Goal: Task Accomplishment & Management: Use online tool/utility

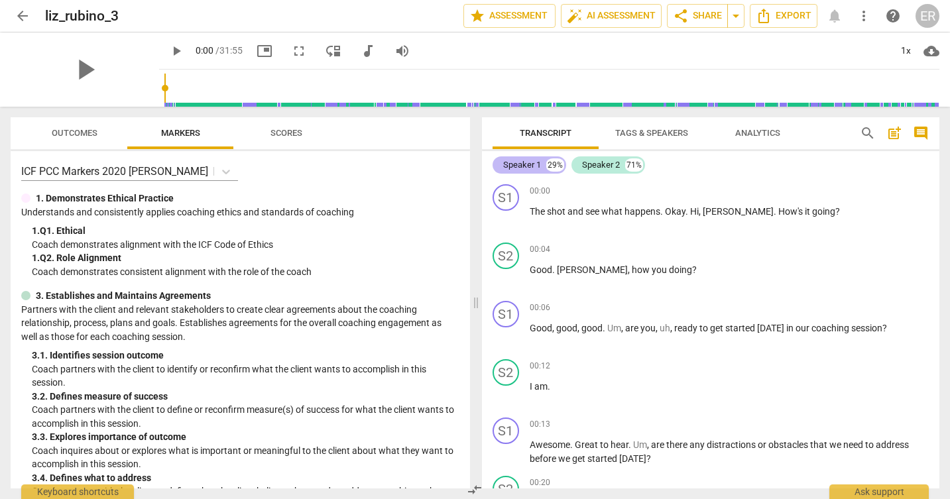
click at [518, 160] on div "Speaker 1" at bounding box center [522, 164] width 38 height 13
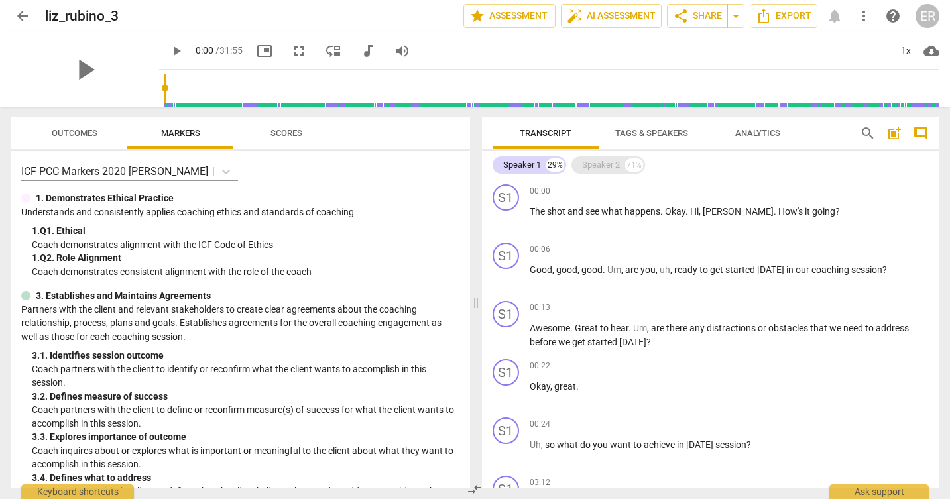
click at [605, 166] on div "Speaker 2" at bounding box center [601, 164] width 38 height 13
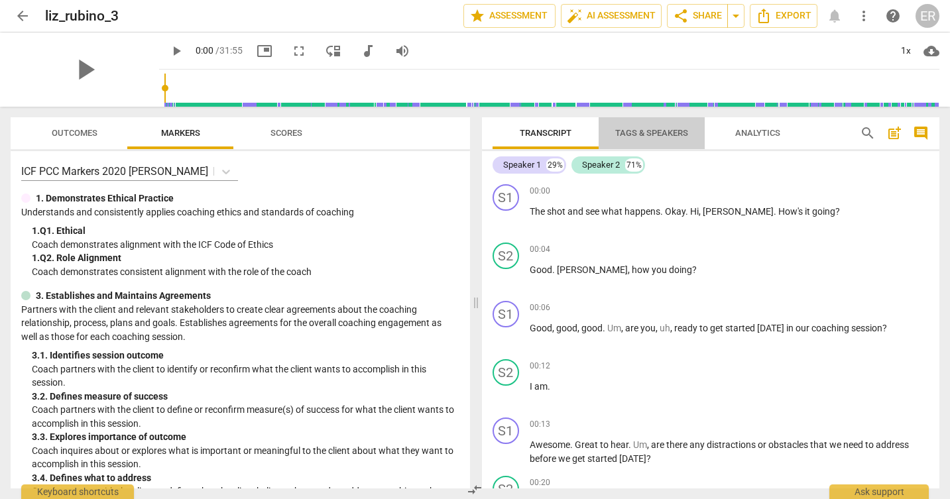
click at [648, 133] on span "Tags & Speakers" at bounding box center [651, 133] width 73 height 10
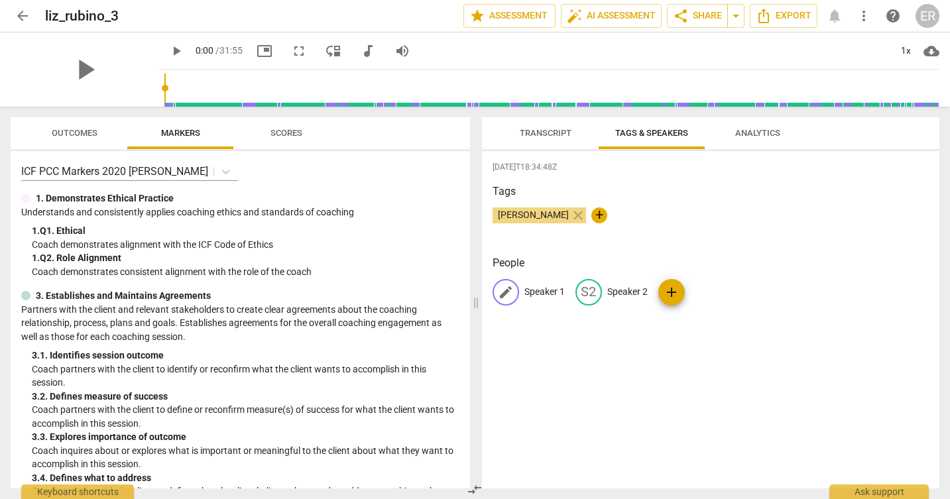
click at [537, 291] on p "Speaker 1" at bounding box center [544, 292] width 40 height 14
type input "[PERSON_NAME]"
click at [696, 288] on p "Speaker 2" at bounding box center [713, 292] width 40 height 14
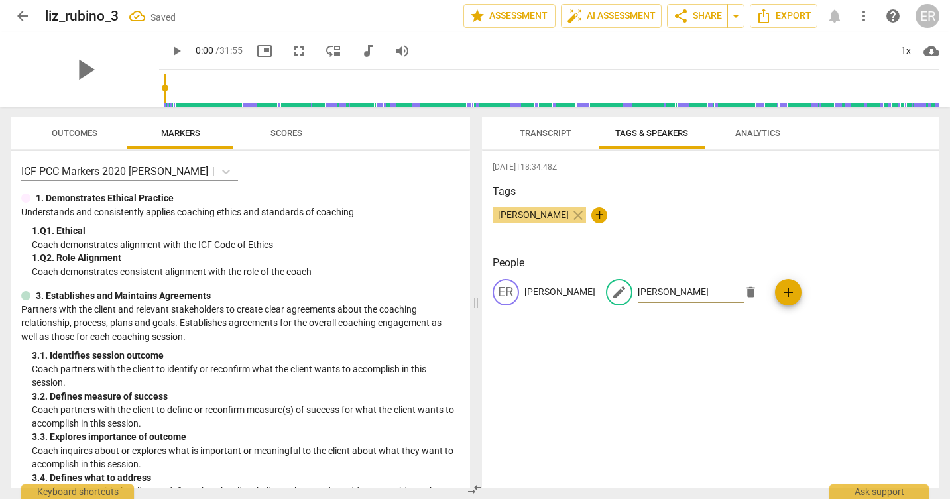
type input "[PERSON_NAME]"
click at [783, 293] on span "add" at bounding box center [788, 292] width 16 height 16
click at [857, 294] on span "delete" at bounding box center [864, 292] width 14 height 14
click at [551, 138] on span "Transcript" at bounding box center [546, 134] width 84 height 18
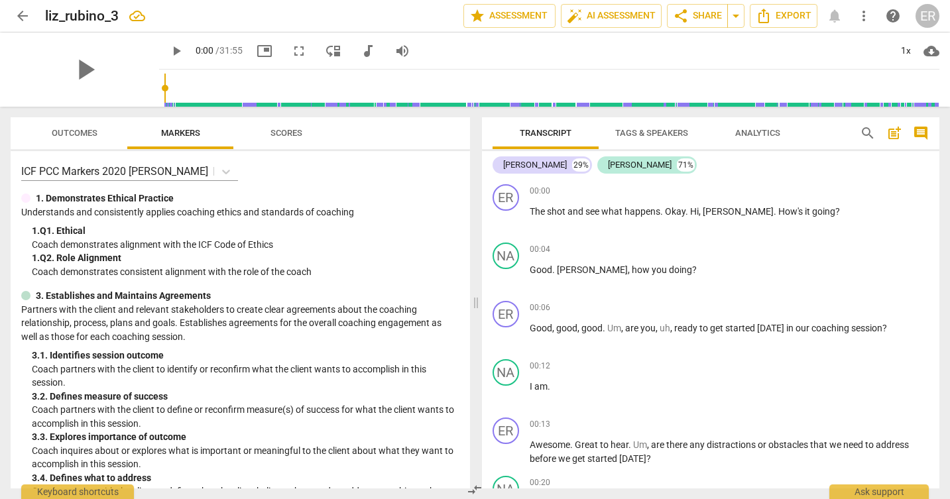
click at [99, 51] on div "play_arrow" at bounding box center [85, 69] width 148 height 74
